Goal: Transaction & Acquisition: Obtain resource

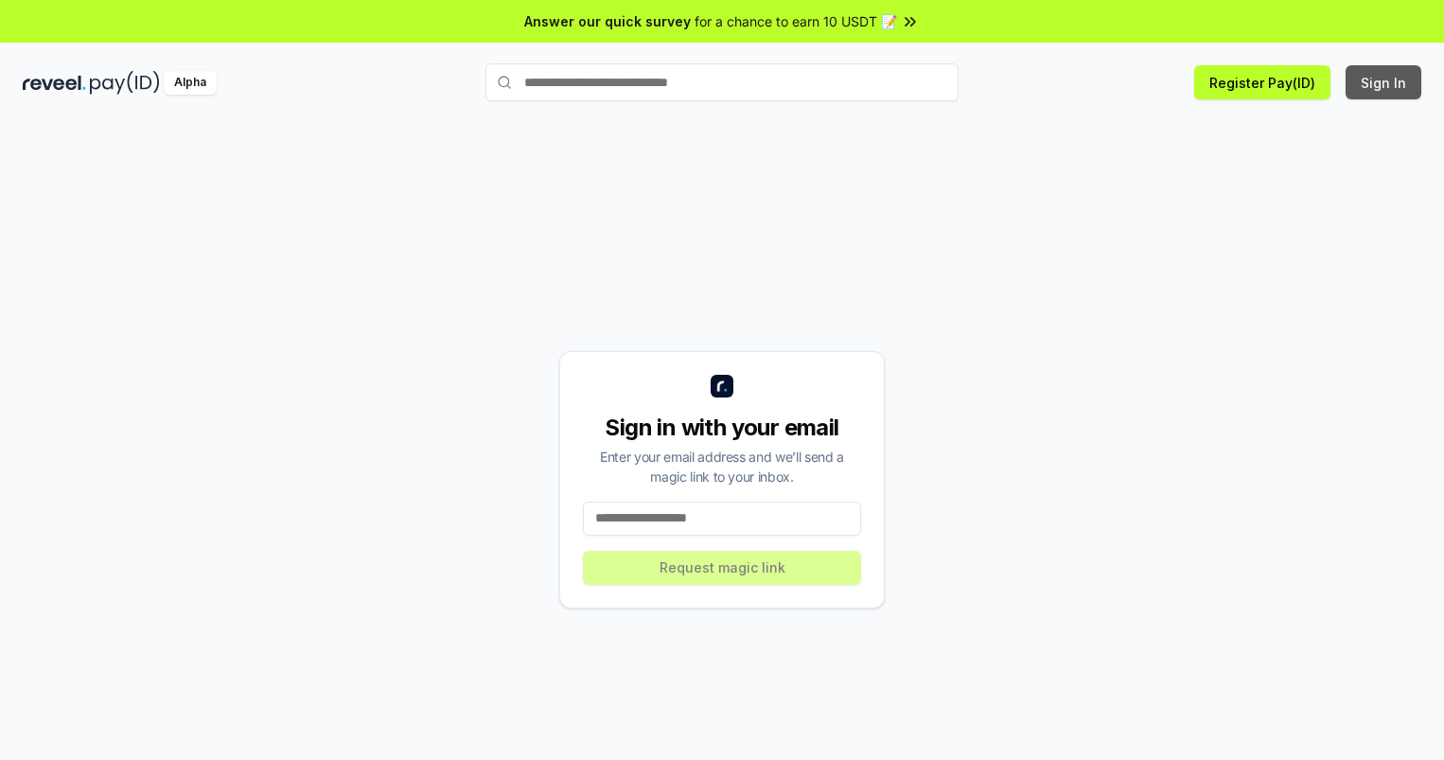
click at [1385, 82] on button "Sign In" at bounding box center [1384, 82] width 76 height 34
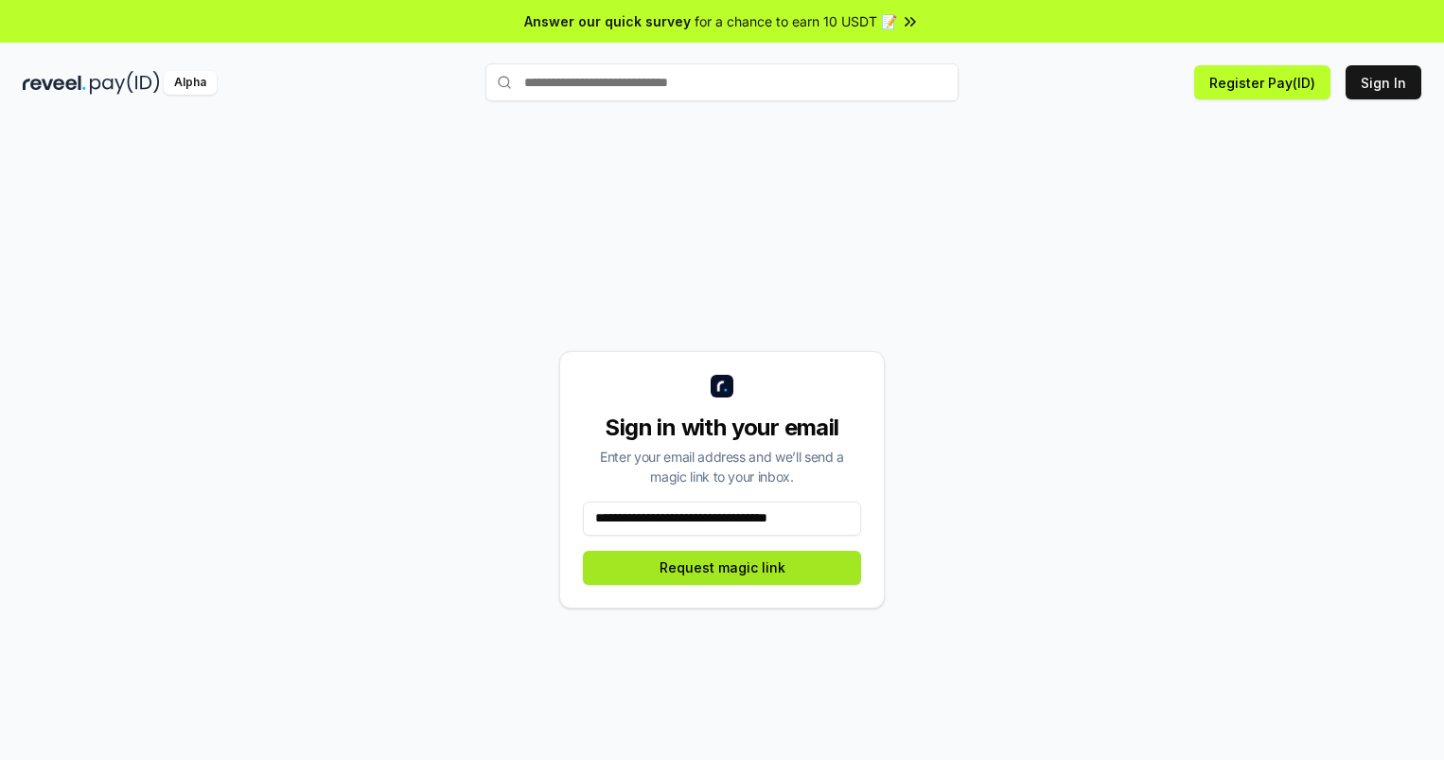
type input "**********"
click at [722, 567] on button "Request magic link" at bounding box center [722, 568] width 278 height 34
